Goal: Find specific page/section: Find specific page/section

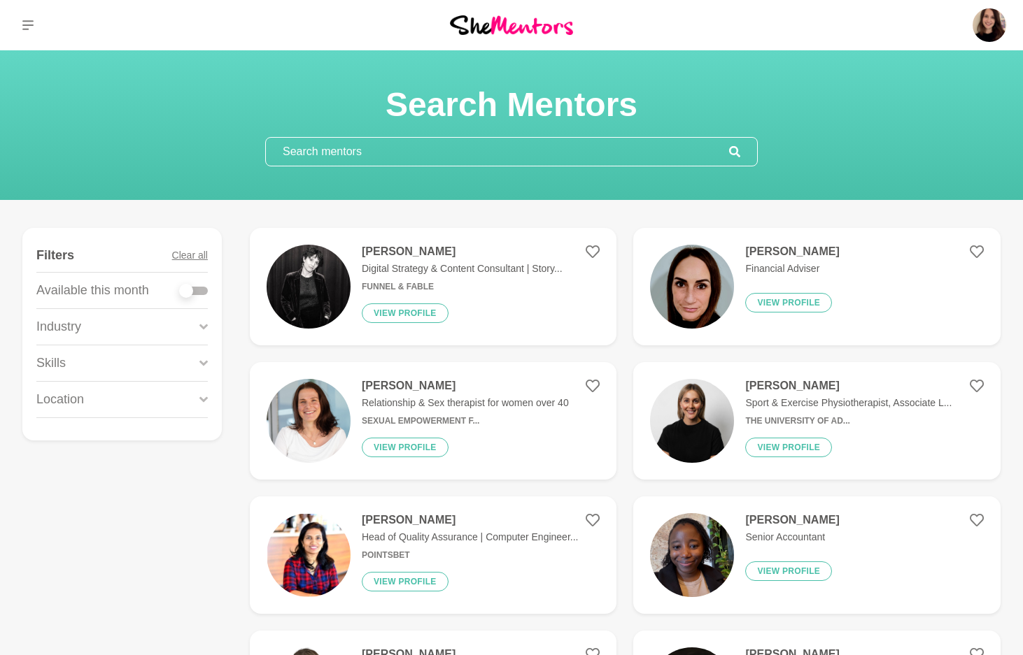
click at [390, 148] on input "text" at bounding box center [497, 152] width 463 height 28
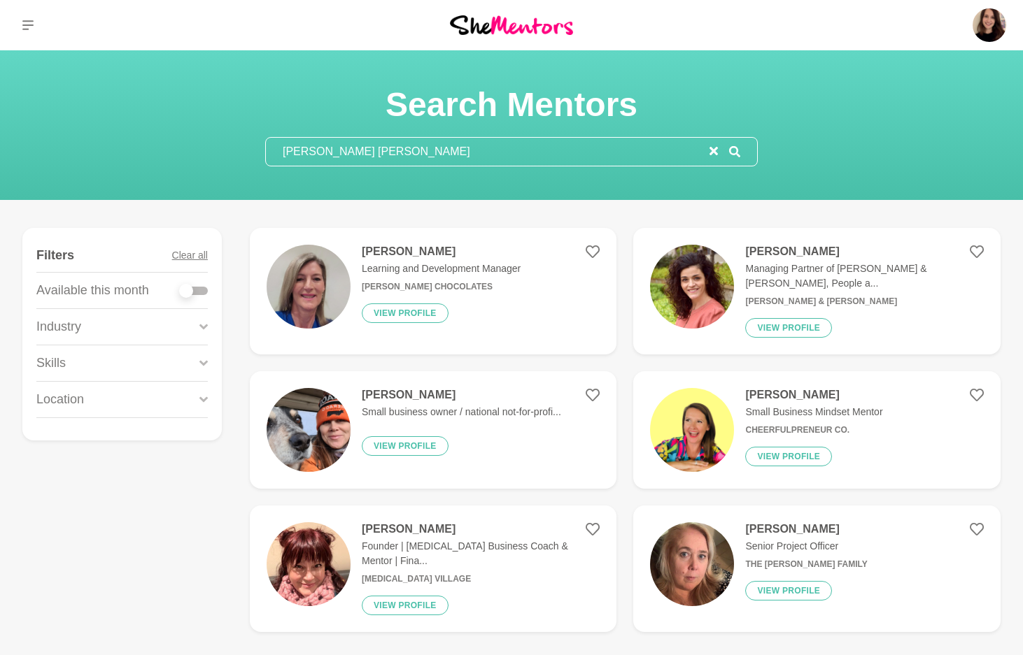
type input "kate sm"
click at [353, 272] on div "Kate Smyth Learning and Development Manager Haigh's Chocolates View profile" at bounding box center [435, 291] width 170 height 93
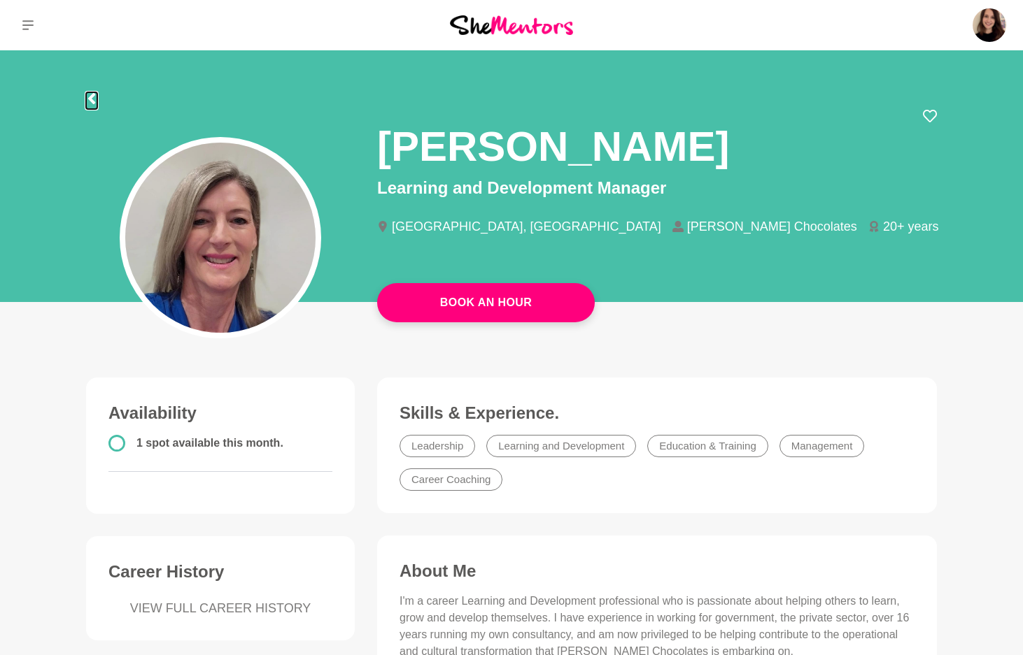
click at [92, 97] on icon at bounding box center [91, 98] width 7 height 11
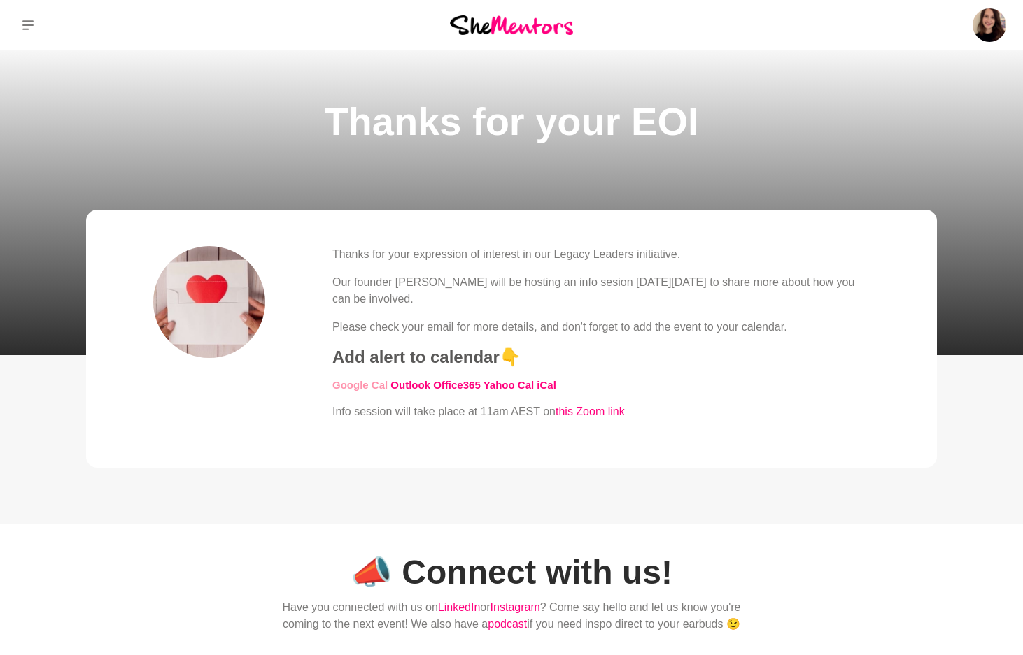
click at [367, 391] on link "Google Cal" at bounding box center [359, 385] width 55 height 12
